Goal: Transaction & Acquisition: Purchase product/service

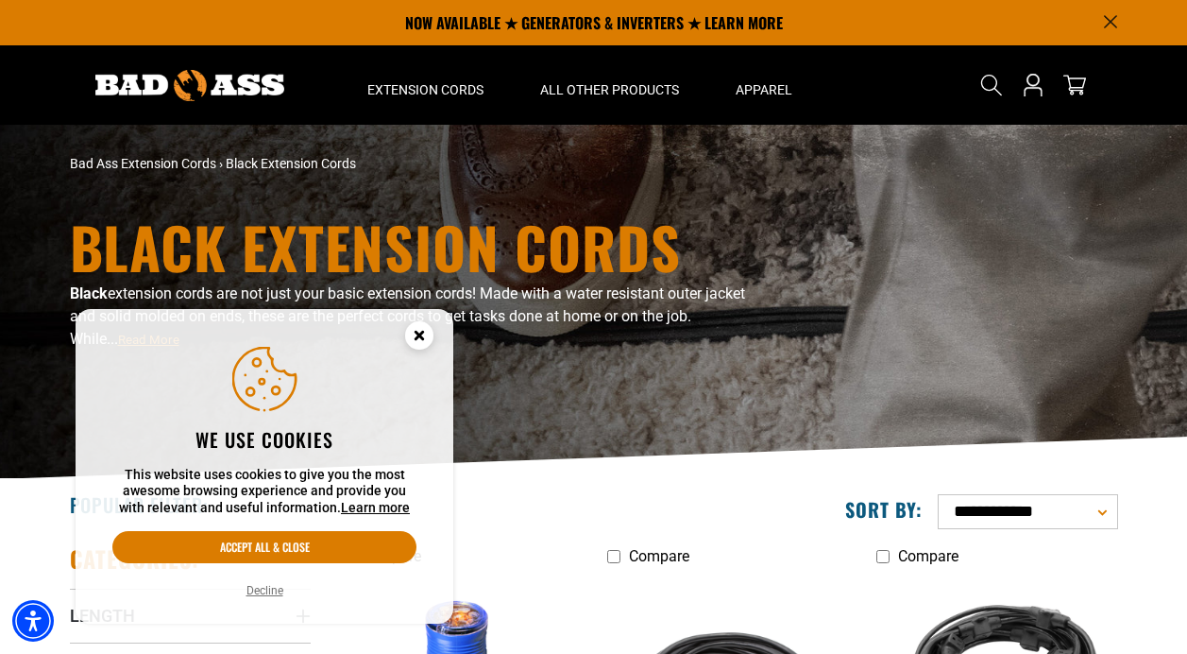
click at [273, 593] on button "Decline" at bounding box center [265, 590] width 48 height 19
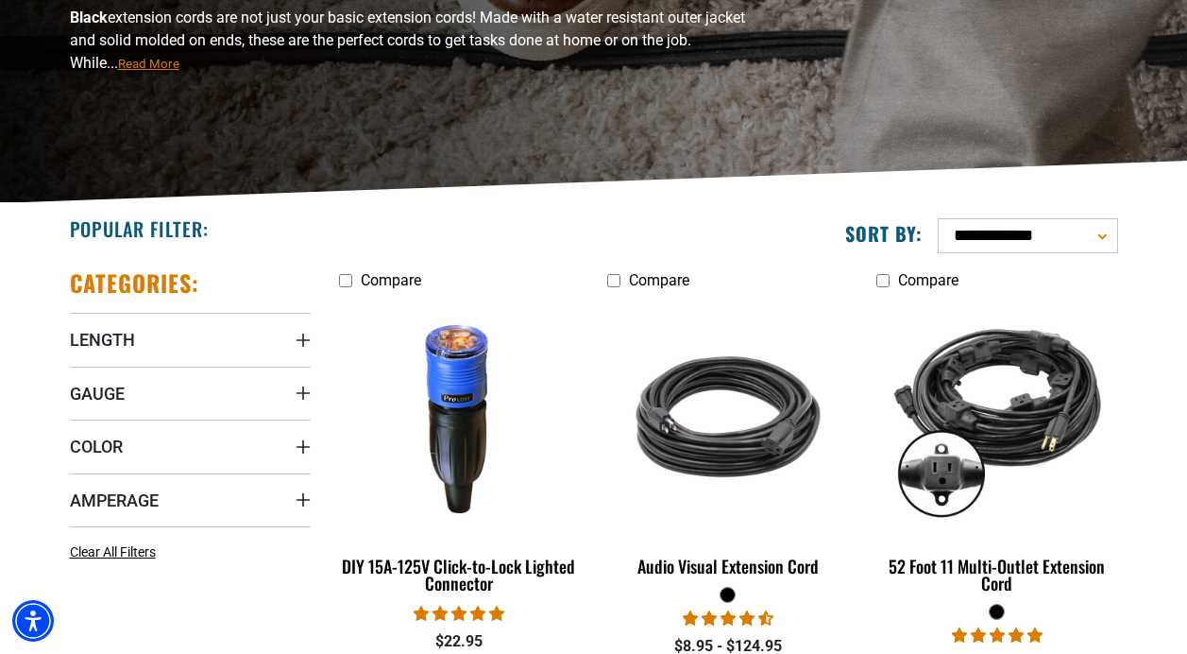
scroll to position [279, 0]
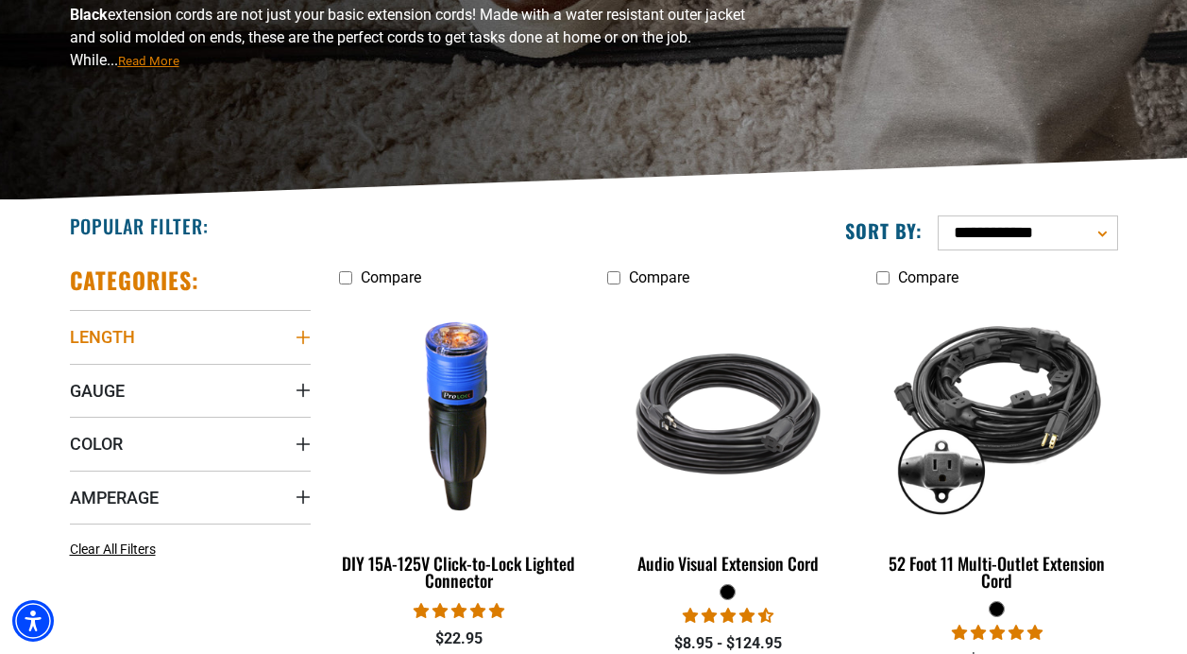
click at [304, 329] on summary "Length" at bounding box center [190, 336] width 241 height 53
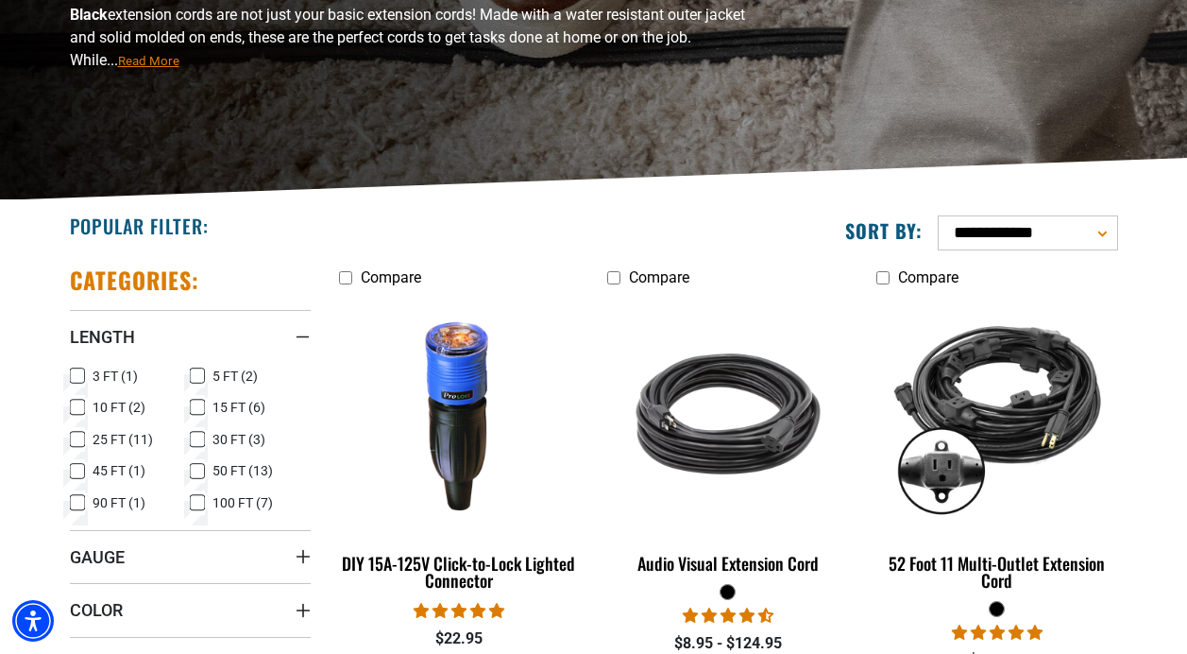
click at [79, 412] on icon at bounding box center [77, 407] width 15 height 25
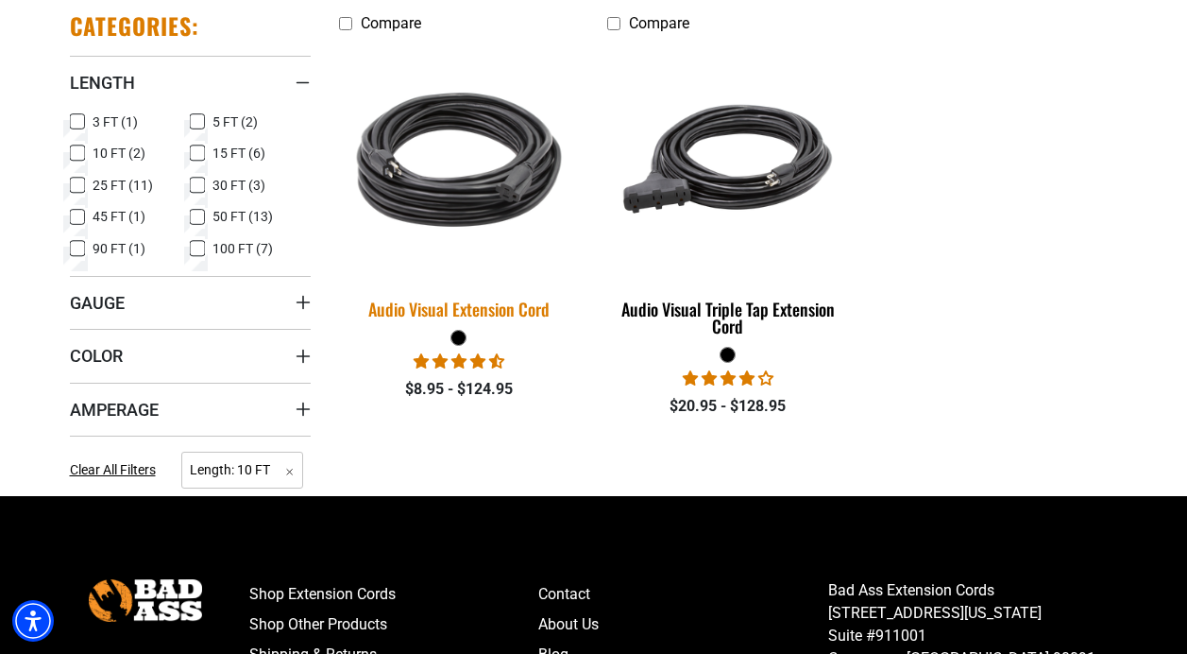
scroll to position [535, 0]
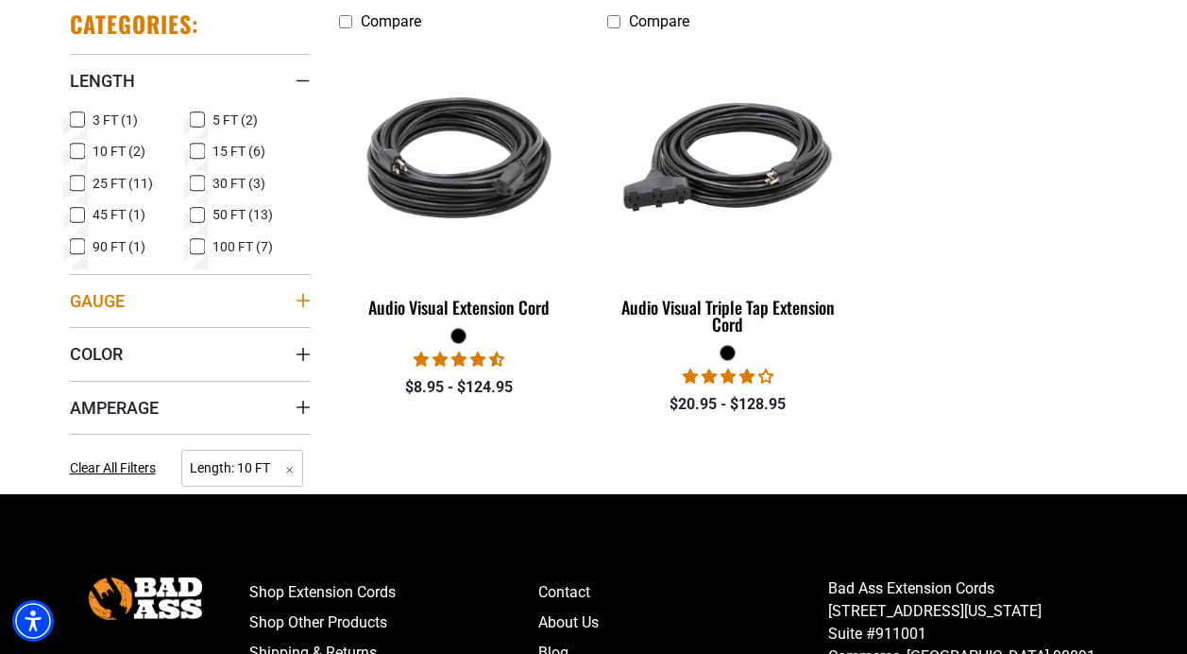
click at [303, 305] on icon "Gauge" at bounding box center [302, 300] width 13 height 13
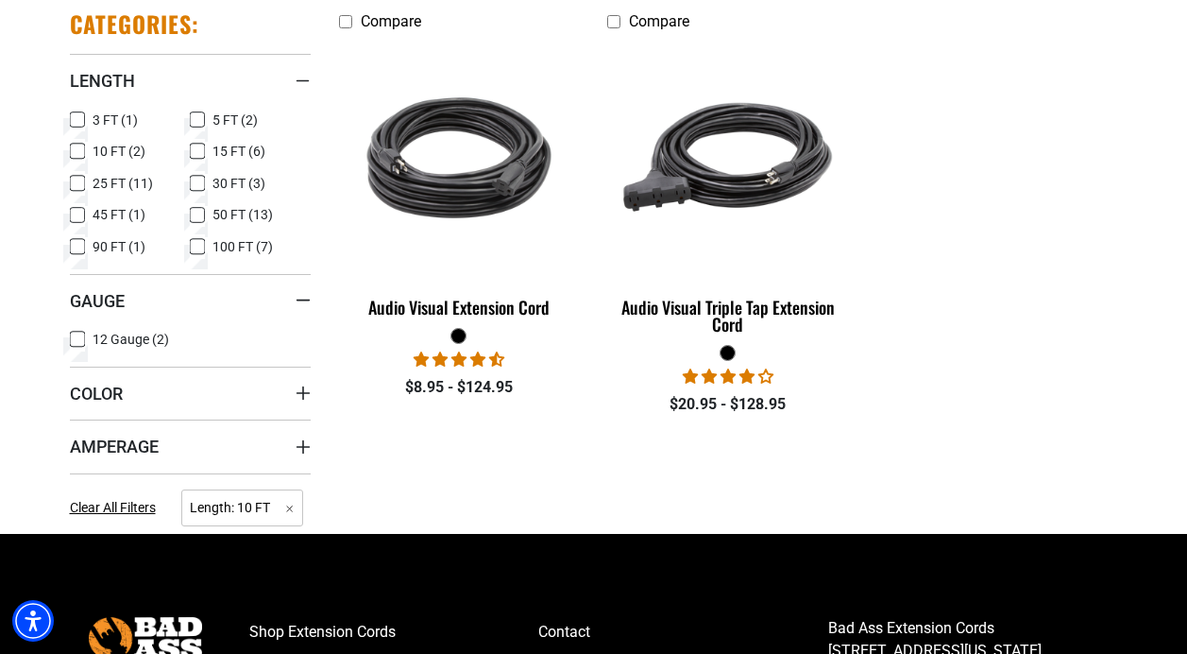
click at [75, 338] on icon at bounding box center [77, 339] width 15 height 25
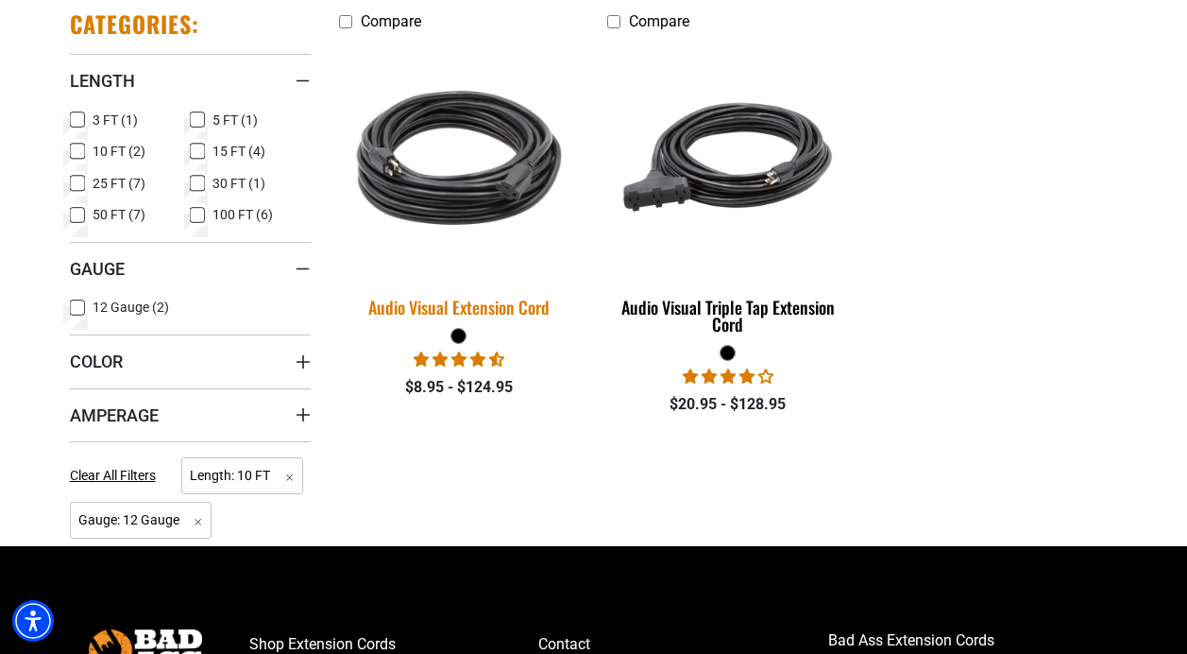
click at [486, 169] on img at bounding box center [459, 158] width 264 height 242
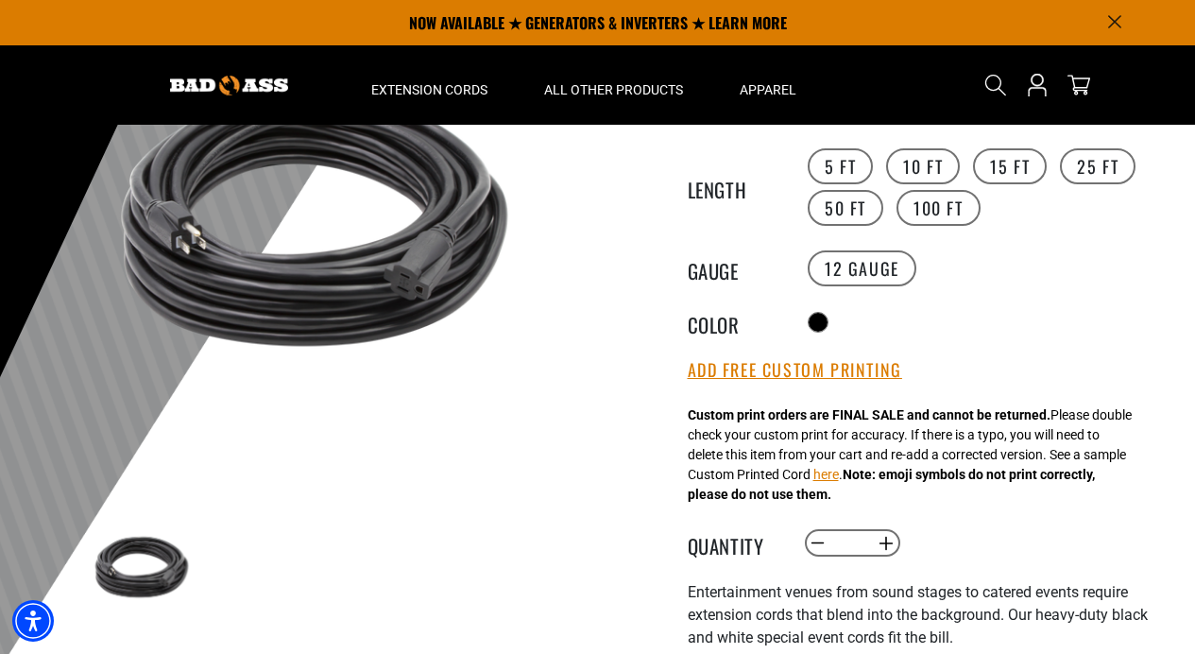
scroll to position [34, 0]
